Goal: Book appointment/travel/reservation

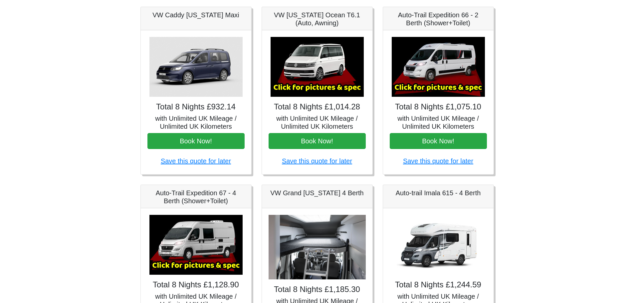
scroll to position [133, 0]
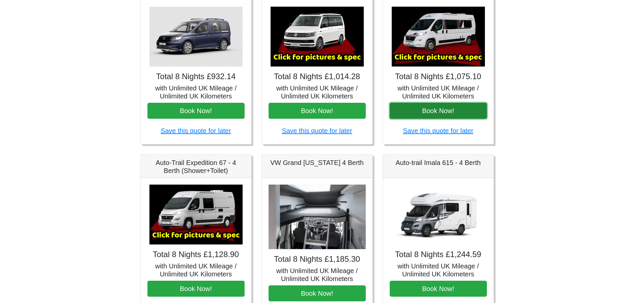
click at [422, 114] on button "Book Now!" at bounding box center [438, 111] width 97 height 16
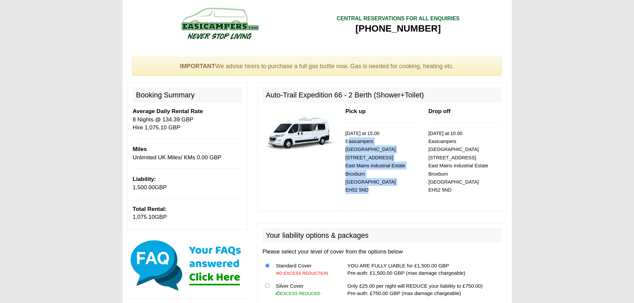
drag, startPoint x: 346, startPoint y: 142, endPoint x: 392, endPoint y: 182, distance: 60.2
click at [392, 182] on p "[DATE] at 15.00 Easicampers [GEOGRAPHIC_DATA] [STREET_ADDRESS]" at bounding box center [381, 161] width 73 height 65
copy small "Easicampers [GEOGRAPHIC_DATA] [STREET_ADDRESS]"
